Goal: Task Accomplishment & Management: Manage account settings

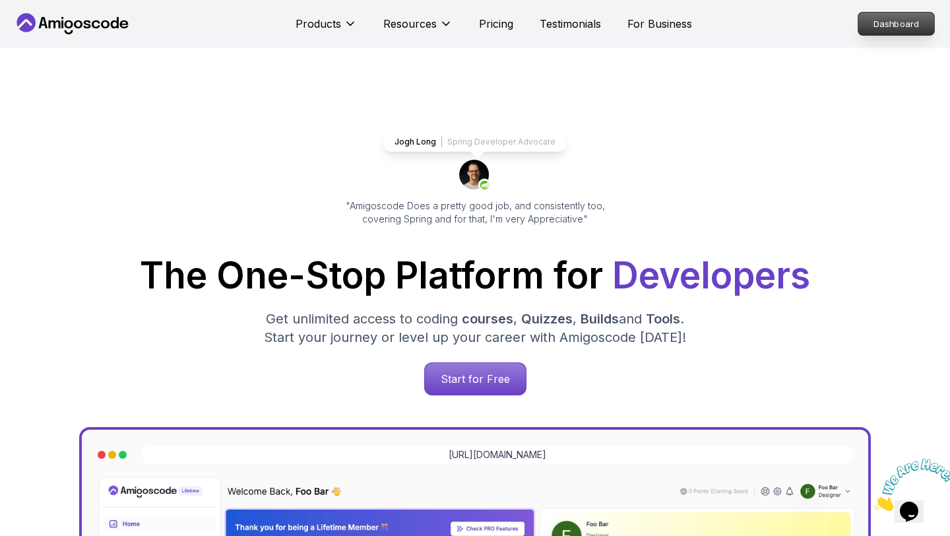
click at [883, 25] on p "Dashboard" at bounding box center [896, 24] width 76 height 22
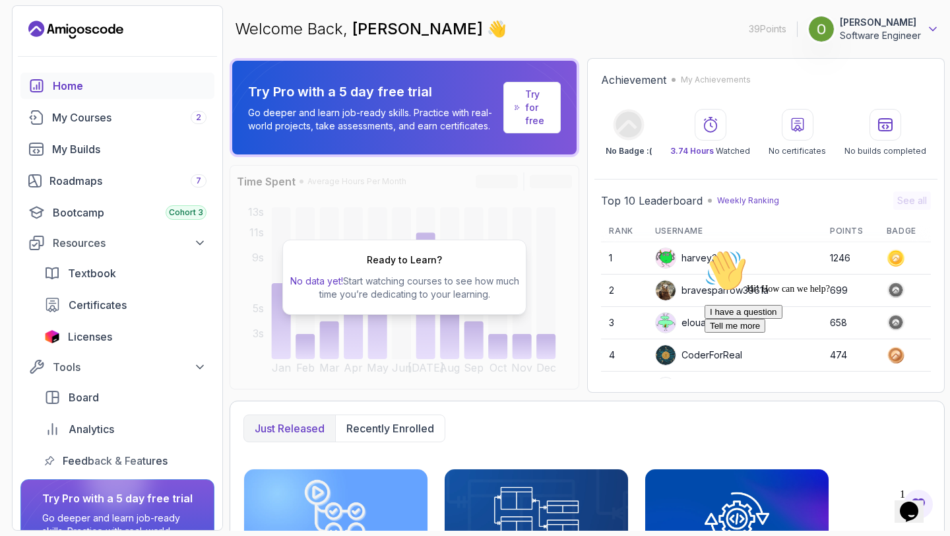
click at [928, 29] on icon at bounding box center [932, 28] width 13 height 13
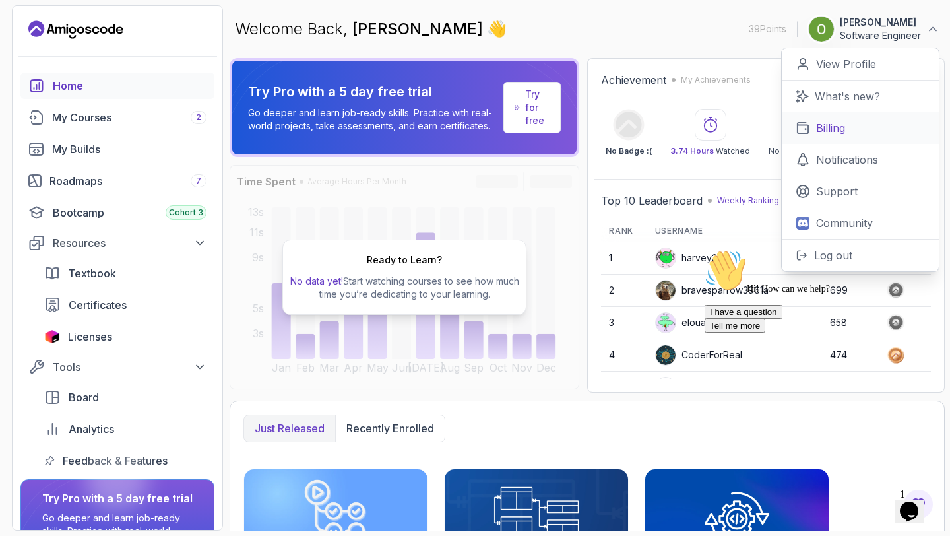
click at [829, 129] on p "Billing" at bounding box center [830, 128] width 29 height 16
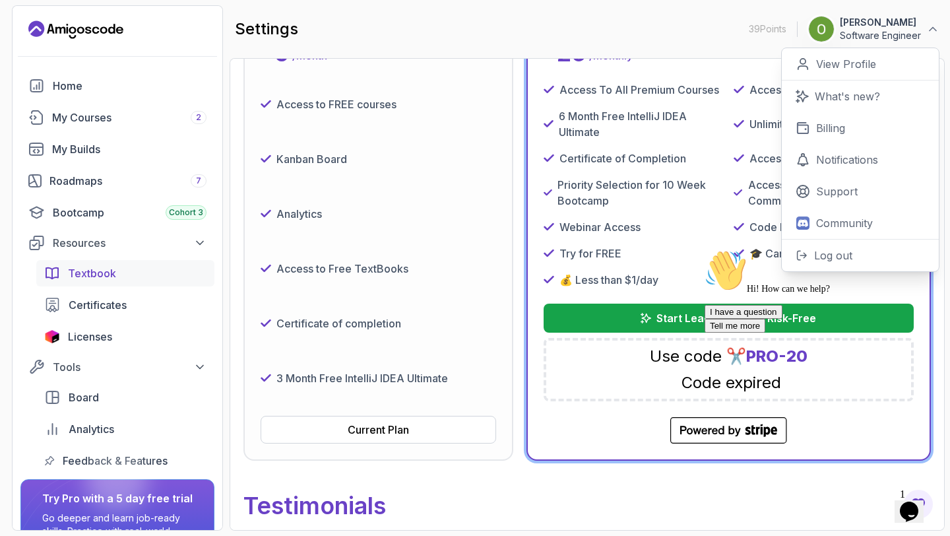
scroll to position [94, 0]
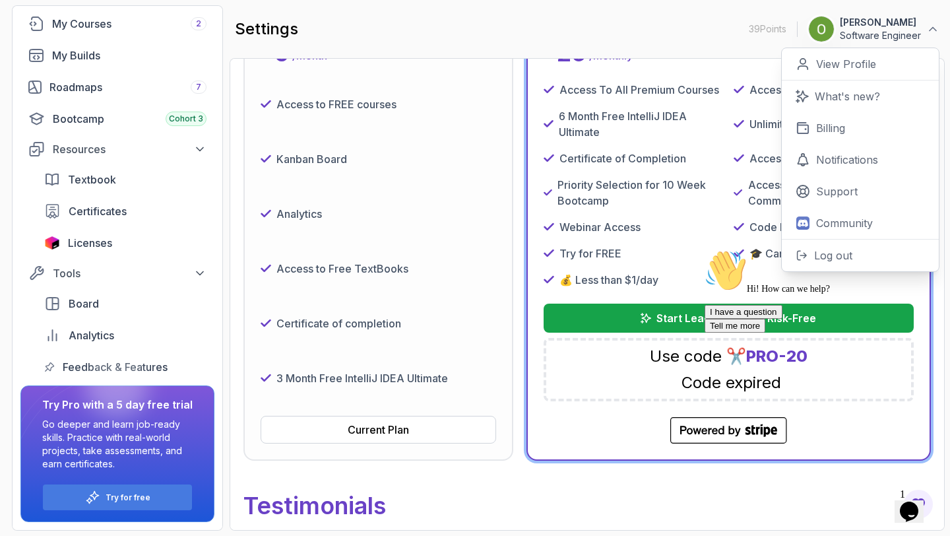
click at [937, 18] on button "[PERSON_NAME] Software Engineer" at bounding box center [873, 29] width 131 height 26
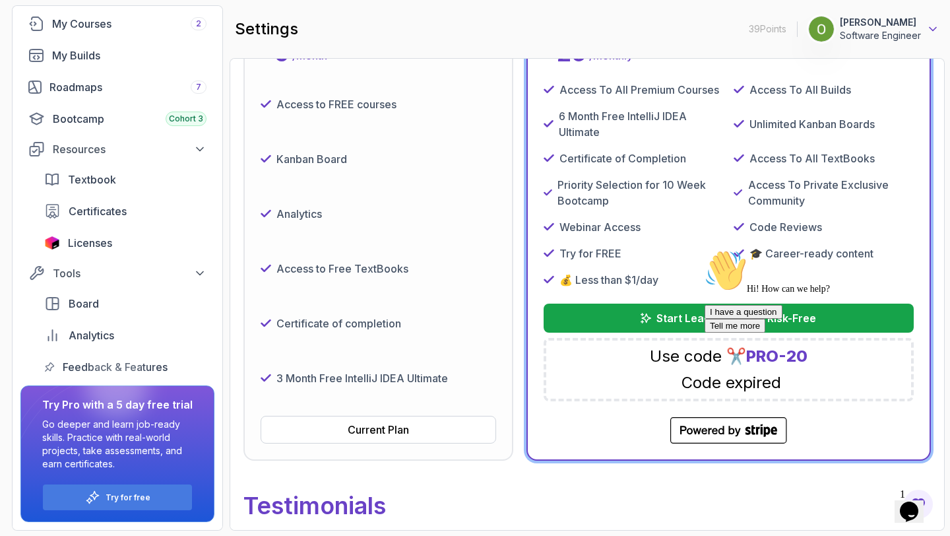
click at [932, 32] on icon at bounding box center [932, 28] width 13 height 13
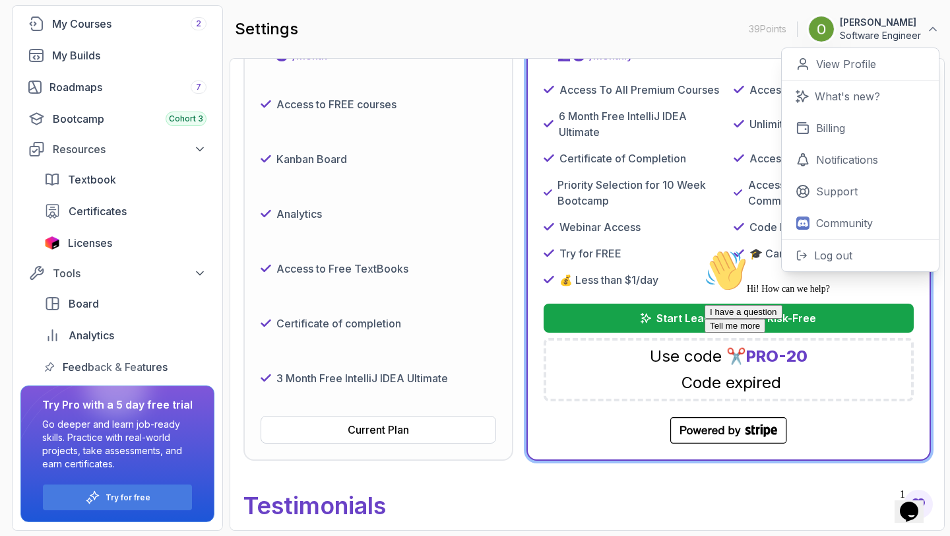
click at [736, 16] on div "settings 39 Points [PERSON_NAME] Software Engineer 0 Points View Profile What's…" at bounding box center [587, 29] width 715 height 48
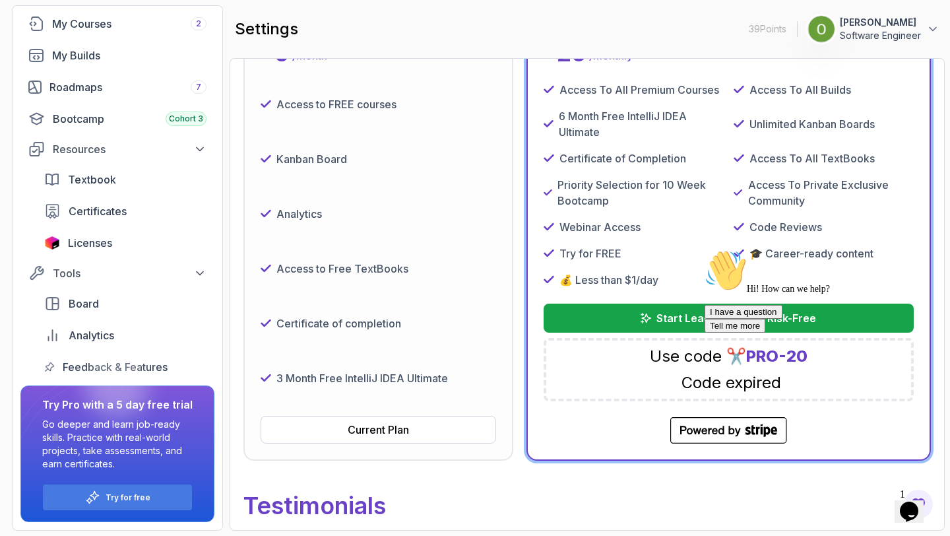
click at [815, 34] on img at bounding box center [821, 29] width 26 height 26
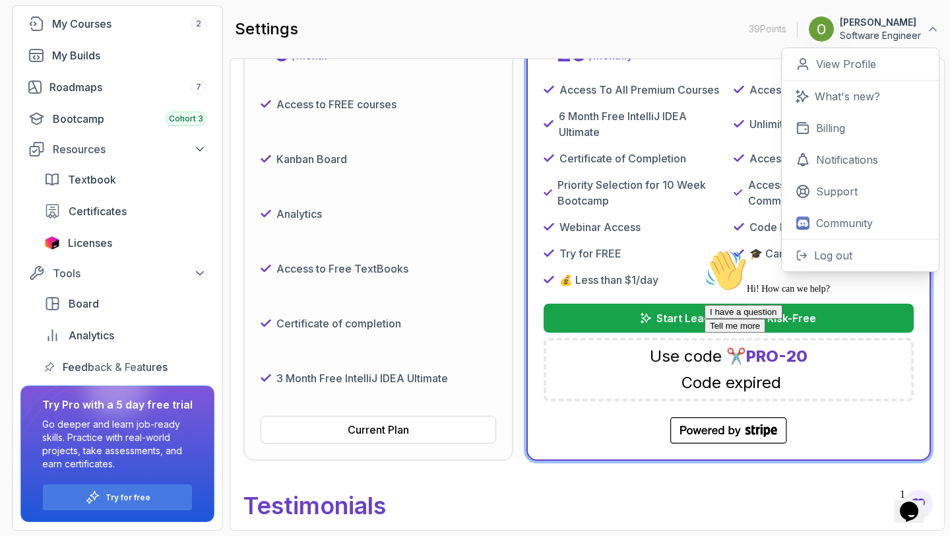
click at [810, 251] on div "Hi! How can we help? I have a question Tell me more" at bounding box center [824, 290] width 238 height 83
click at [827, 253] on div "Hi! How can we help? I have a question Tell me more" at bounding box center [824, 290] width 238 height 83
click at [828, 241] on button "Log out" at bounding box center [860, 255] width 157 height 32
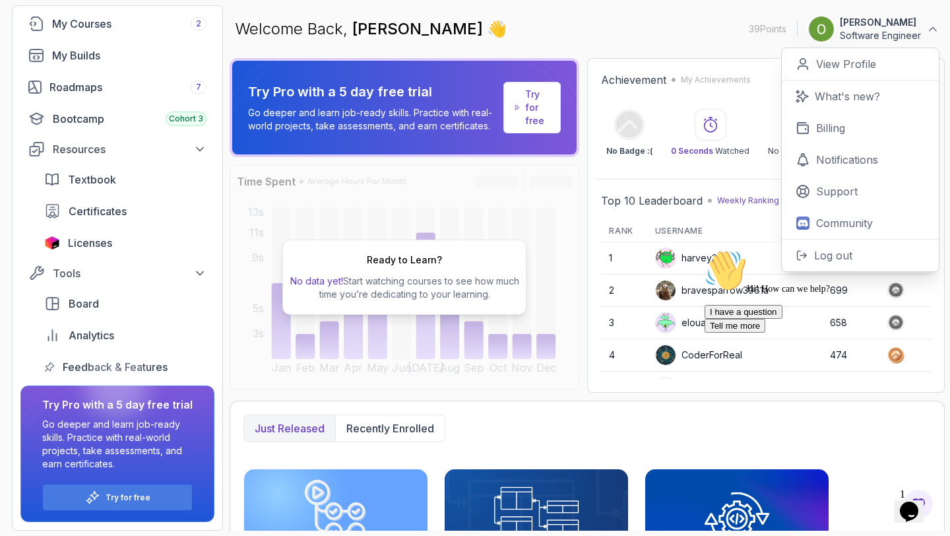
click at [827, 249] on div "Hi! How can we help? I have a question Tell me more" at bounding box center [824, 290] width 238 height 83
click at [934, 28] on icon at bounding box center [933, 29] width 7 height 3
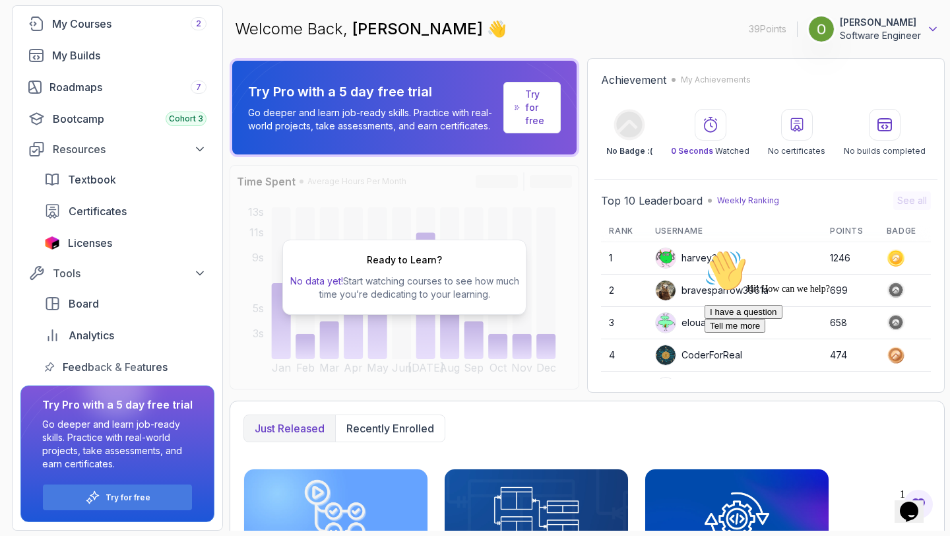
click at [934, 28] on icon at bounding box center [932, 28] width 13 height 13
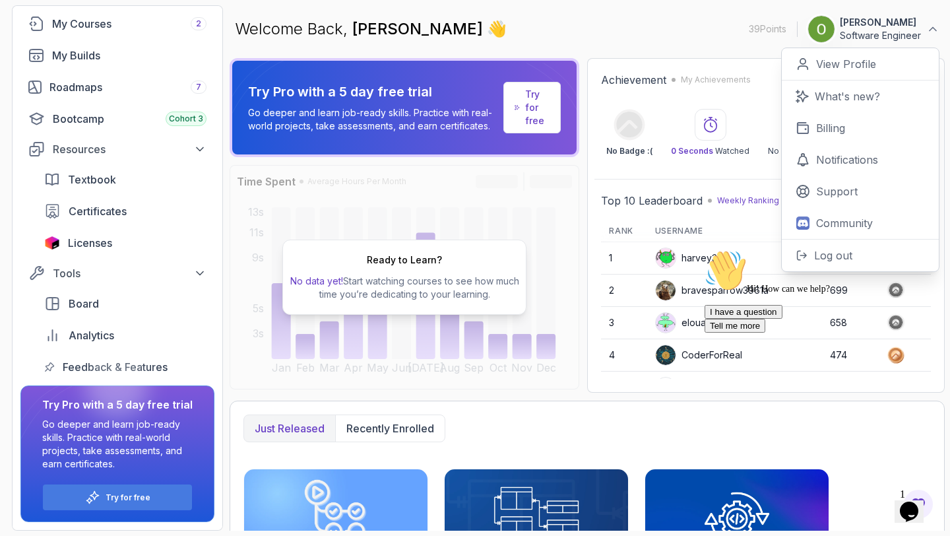
click at [824, 24] on img at bounding box center [821, 29] width 26 height 26
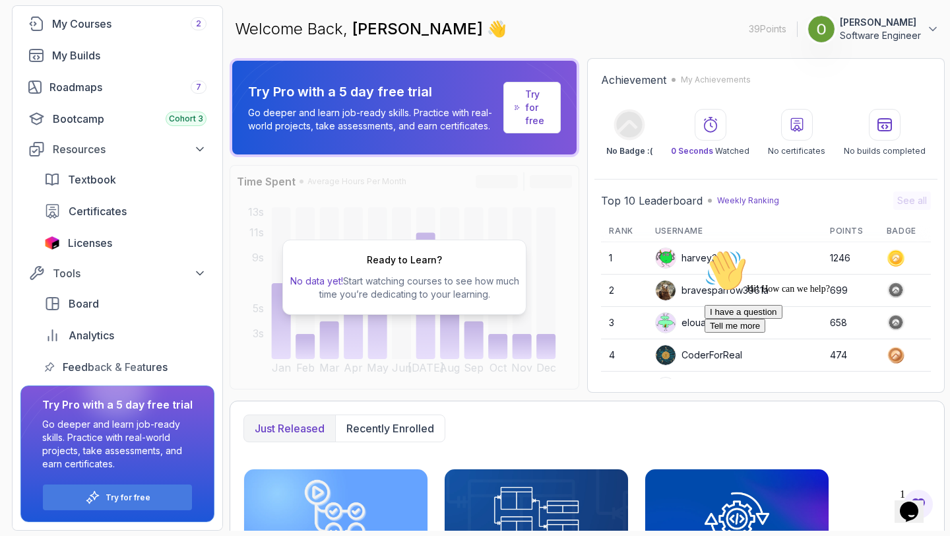
click at [824, 24] on img at bounding box center [821, 29] width 26 height 26
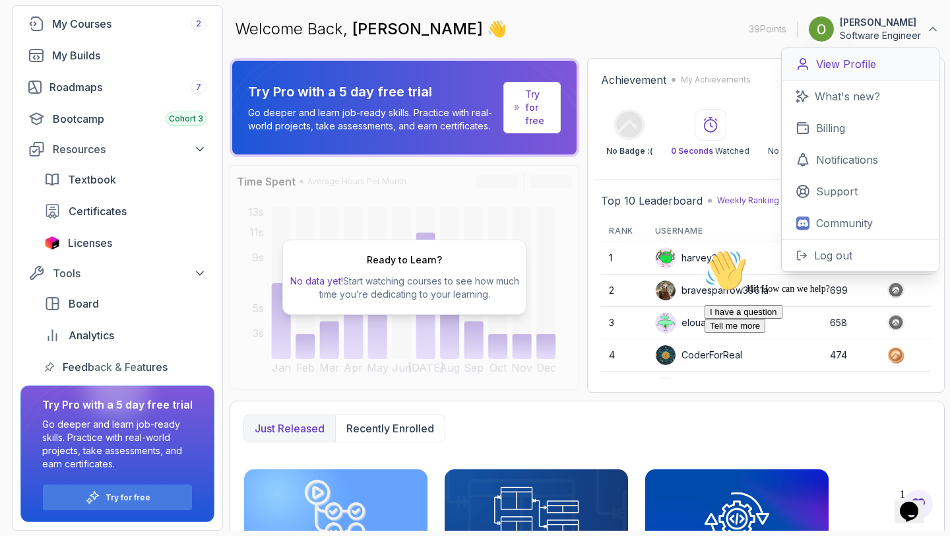
click at [822, 69] on p "View Profile" at bounding box center [846, 64] width 60 height 16
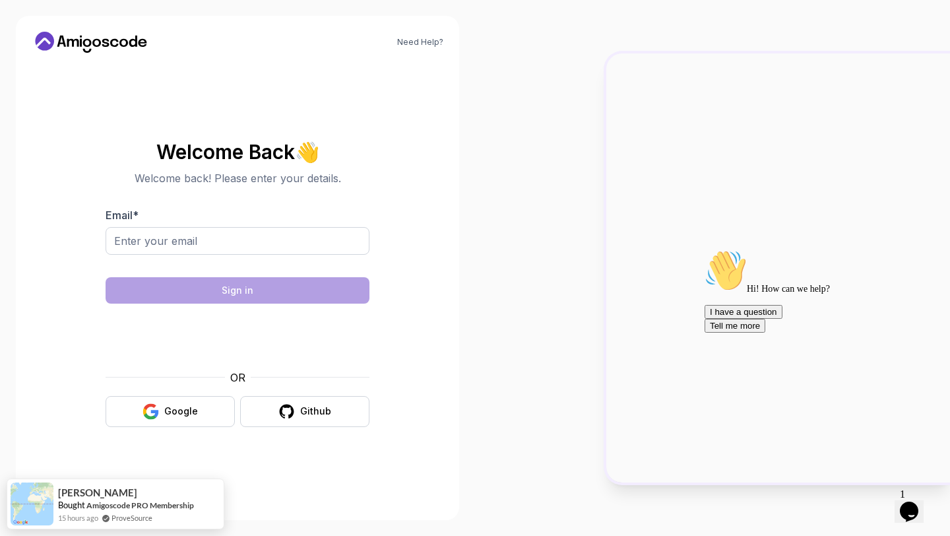
click at [666, 162] on body "Need Help? Welcome Back 👋 Welcome back! Please enter your details. Email * Sign…" at bounding box center [475, 268] width 950 height 536
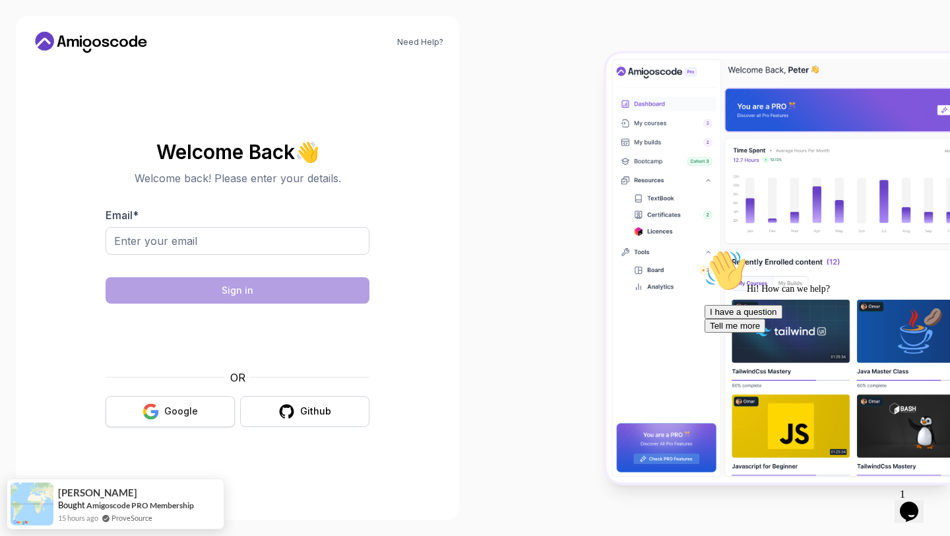
click at [177, 407] on div "Google" at bounding box center [181, 410] width 34 height 13
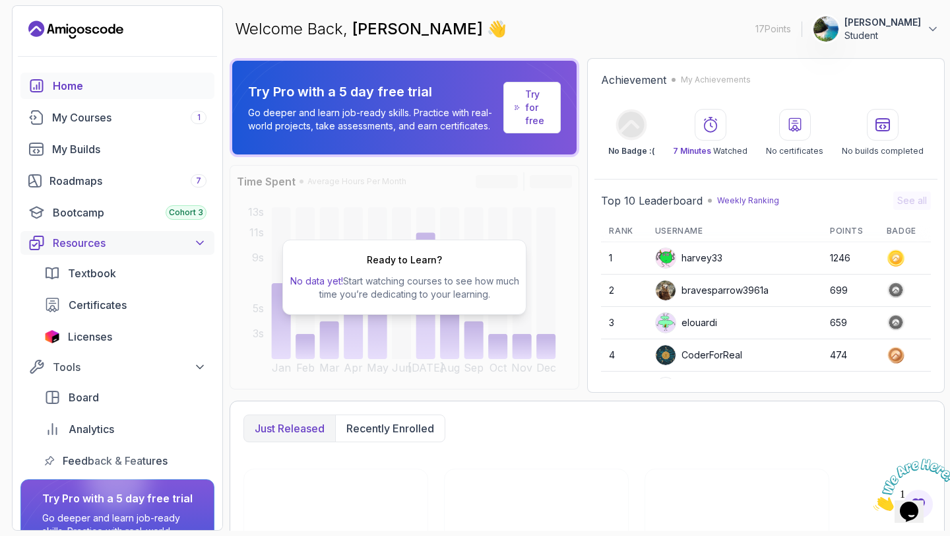
scroll to position [94, 0]
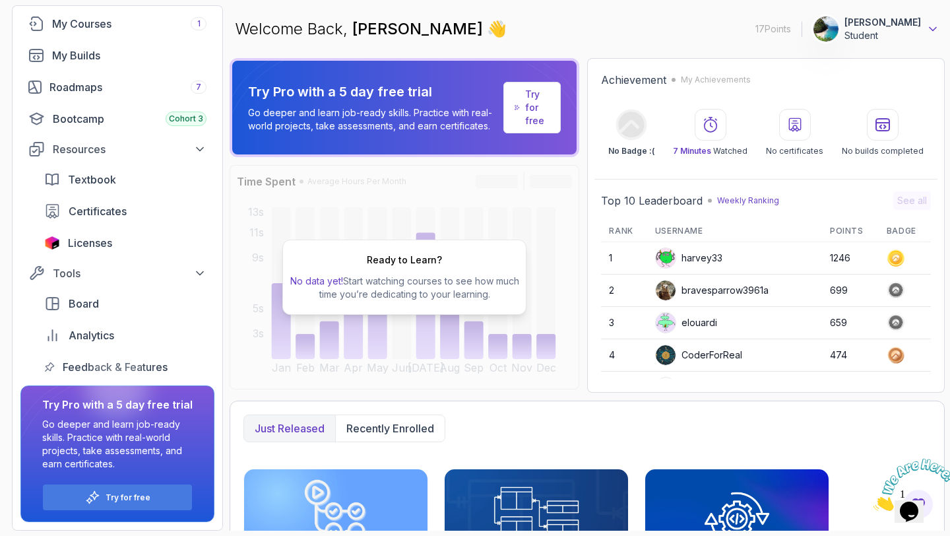
click at [936, 25] on icon at bounding box center [932, 28] width 13 height 13
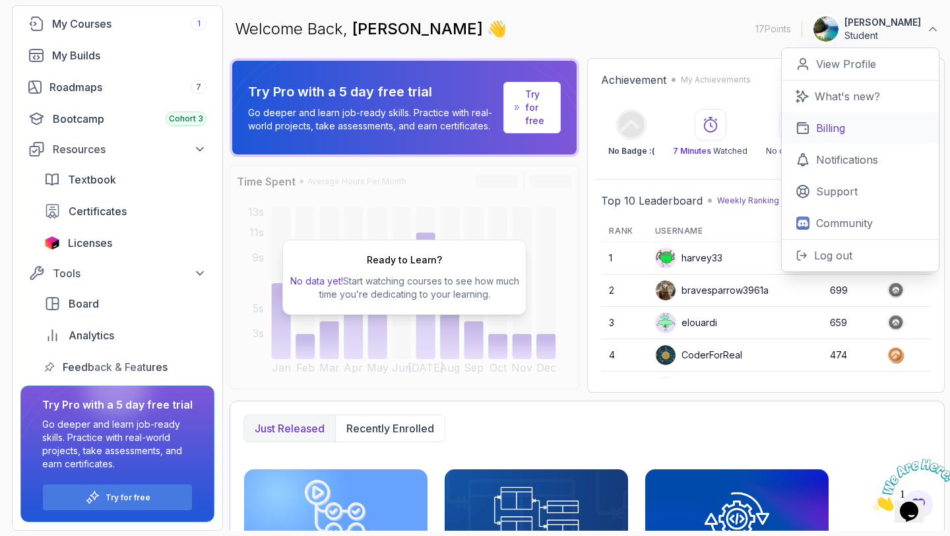
click at [836, 122] on p "Billing" at bounding box center [830, 128] width 29 height 16
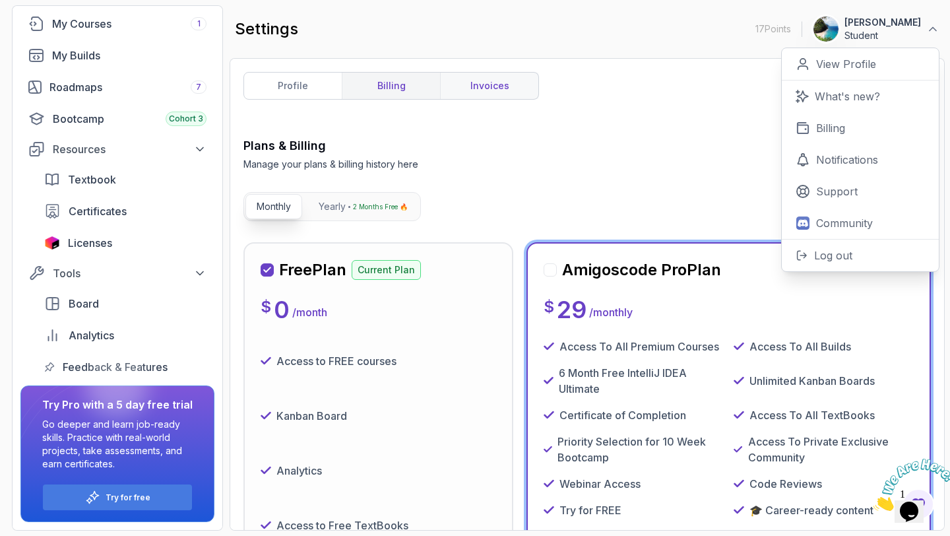
click at [490, 88] on link "invoices" at bounding box center [489, 86] width 98 height 26
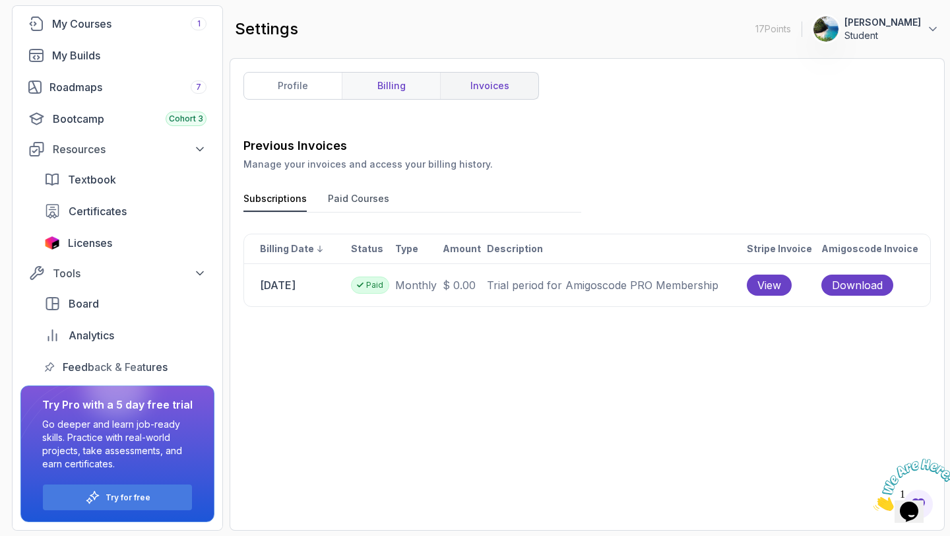
click at [399, 87] on link "billing" at bounding box center [391, 86] width 98 height 26
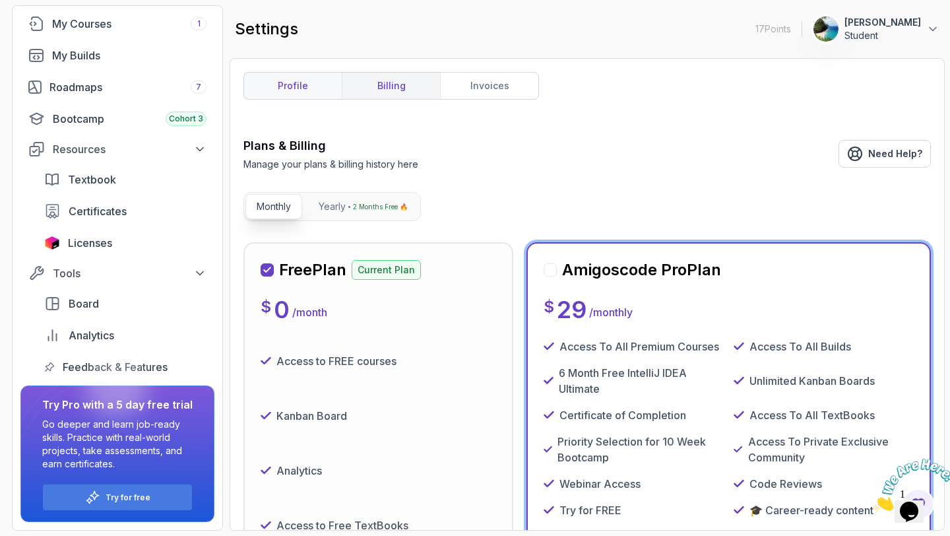
click at [283, 82] on link "profile" at bounding box center [293, 86] width 98 height 26
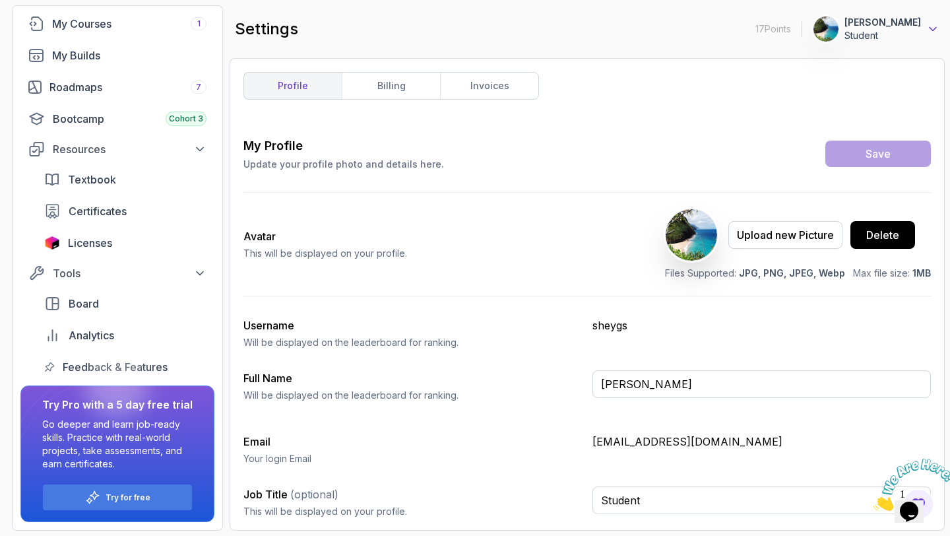
click at [932, 24] on icon at bounding box center [932, 28] width 13 height 13
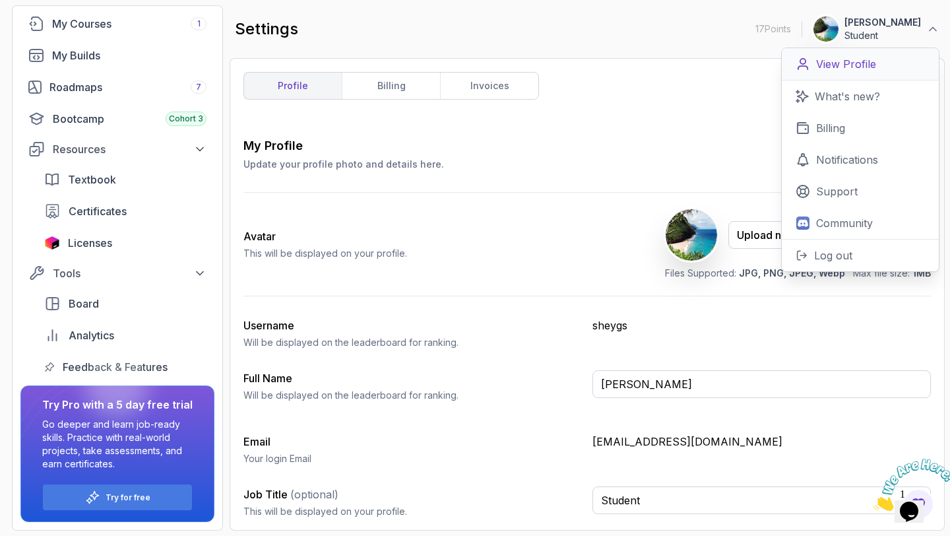
click at [842, 63] on p "View Profile" at bounding box center [846, 64] width 60 height 16
click at [827, 190] on p "Support" at bounding box center [837, 191] width 42 height 16
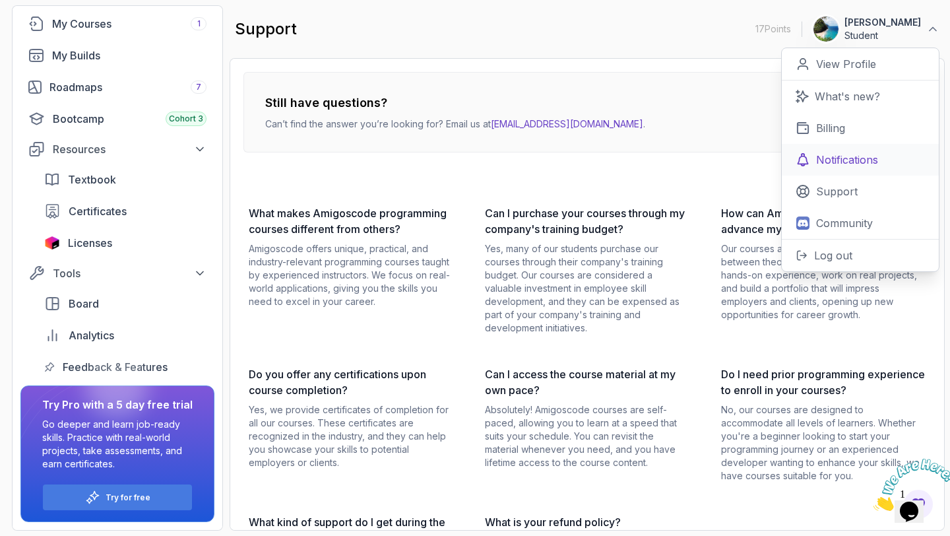
click at [841, 160] on p "Notifications" at bounding box center [847, 160] width 62 height 16
